Goal: Navigation & Orientation: Find specific page/section

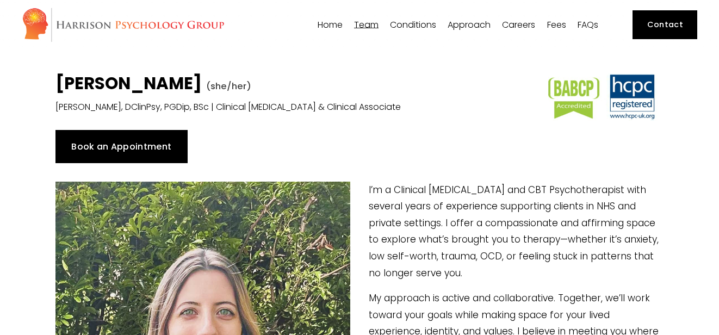
click at [431, 165] on div "Book an Appointment" at bounding box center [359, 146] width 626 height 51
click at [0, 0] on span "Dr [PERSON_NAME]" at bounding box center [0, 0] width 0 height 0
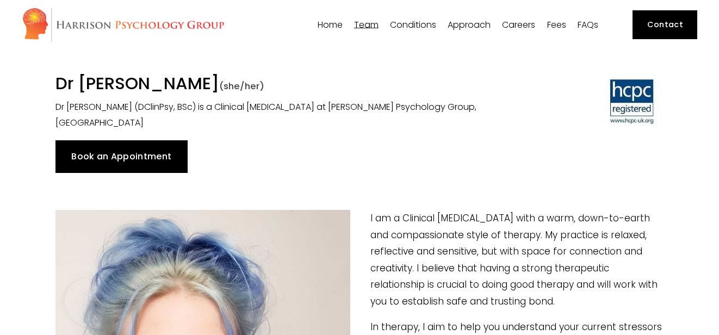
click at [0, 0] on span "Dr [PERSON_NAME]" at bounding box center [0, 0] width 0 height 0
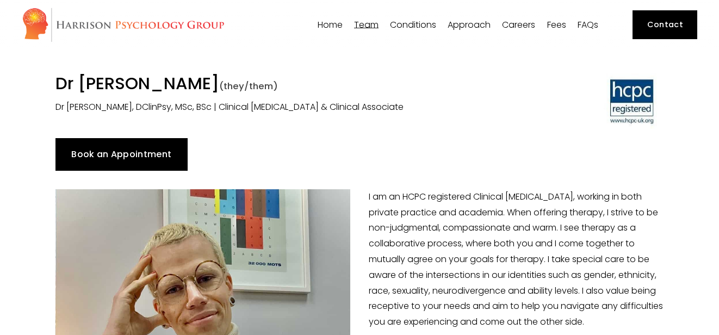
click at [367, 26] on span "Team" at bounding box center [366, 25] width 24 height 9
